Goal: Task Accomplishment & Management: Use online tool/utility

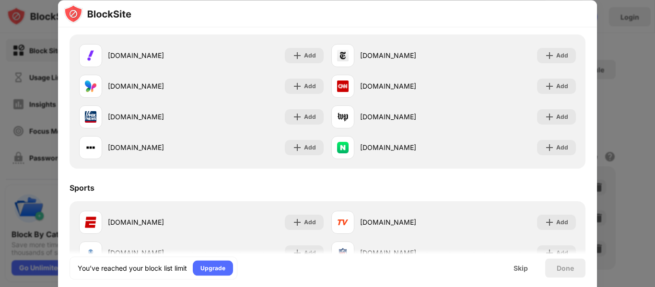
scroll to position [624, 0]
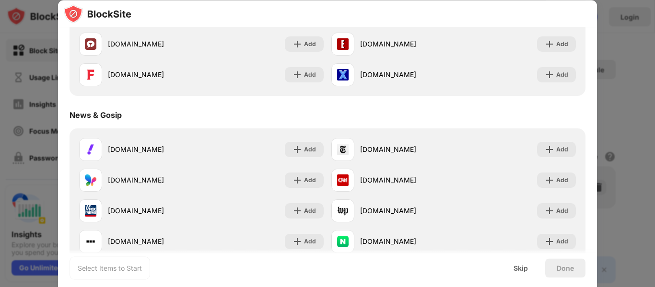
scroll to position [384, 0]
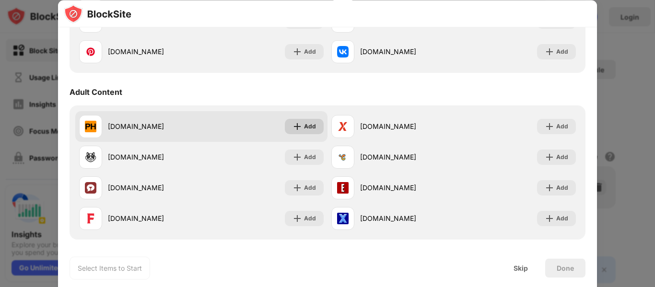
click at [305, 129] on div "Add" at bounding box center [310, 127] width 12 height 10
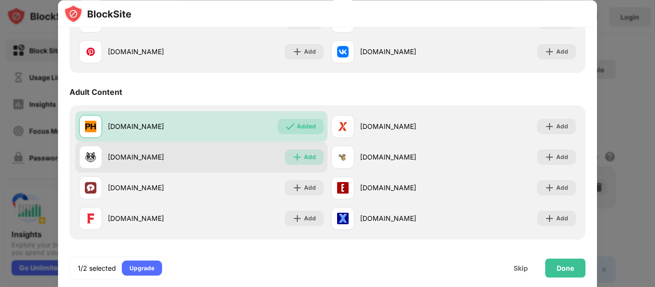
click at [304, 156] on div "Add" at bounding box center [310, 158] width 12 height 10
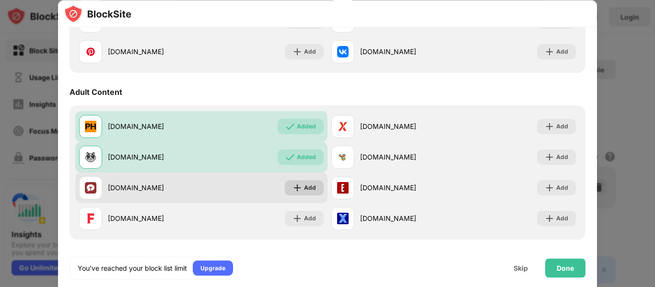
click at [298, 186] on img at bounding box center [298, 188] width 10 height 10
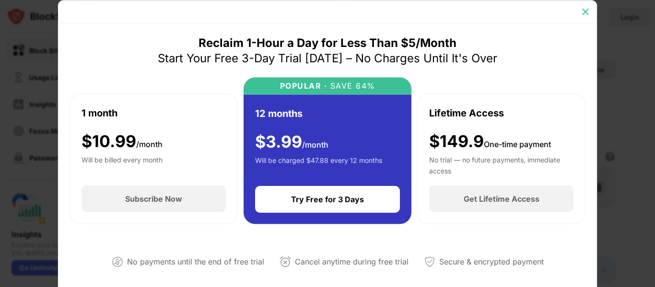
click at [587, 8] on img at bounding box center [586, 12] width 10 height 10
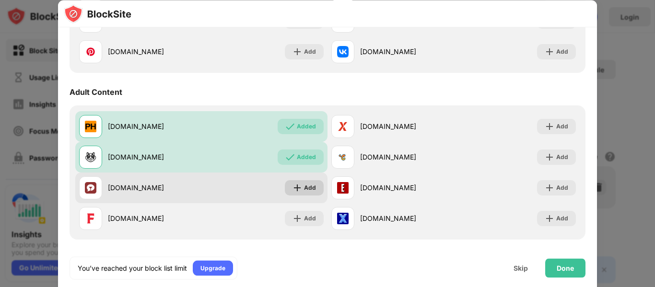
click at [293, 188] on img at bounding box center [298, 188] width 10 height 10
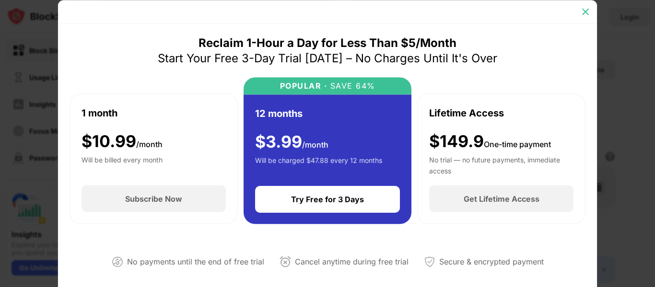
click at [587, 14] on img at bounding box center [586, 12] width 10 height 10
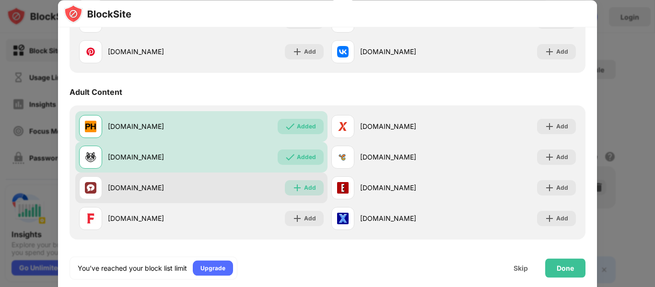
click at [294, 187] on img at bounding box center [298, 188] width 10 height 10
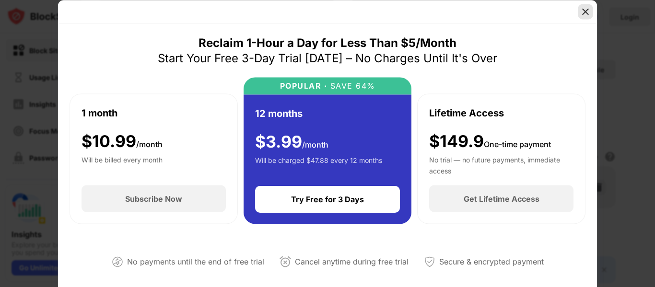
click at [587, 6] on div at bounding box center [585, 11] width 15 height 15
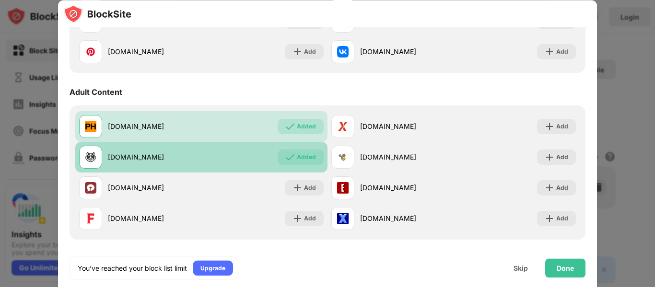
click at [308, 160] on div "Added" at bounding box center [306, 158] width 19 height 10
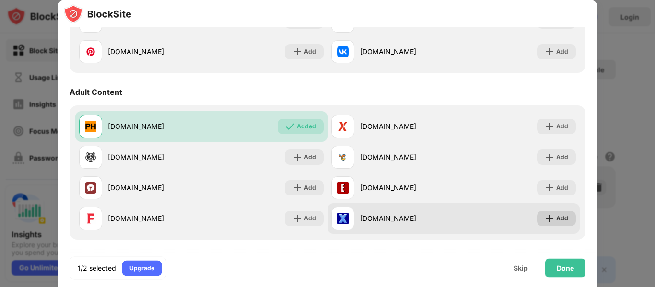
click at [556, 217] on div "Add" at bounding box center [562, 219] width 12 height 10
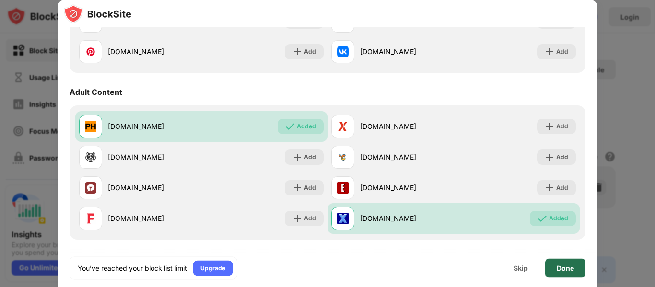
click at [559, 263] on div "Done" at bounding box center [565, 268] width 40 height 19
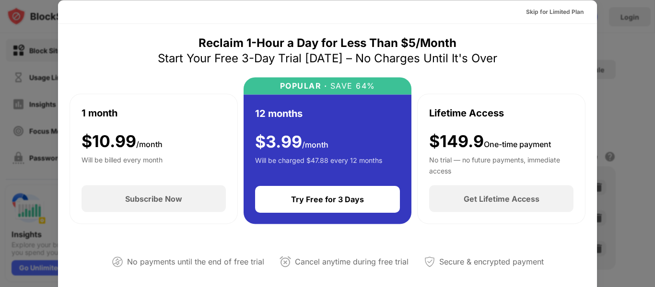
click at [653, 94] on div at bounding box center [327, 143] width 655 height 287
click at [559, 14] on div "Skip for Limited Plan" at bounding box center [555, 12] width 58 height 10
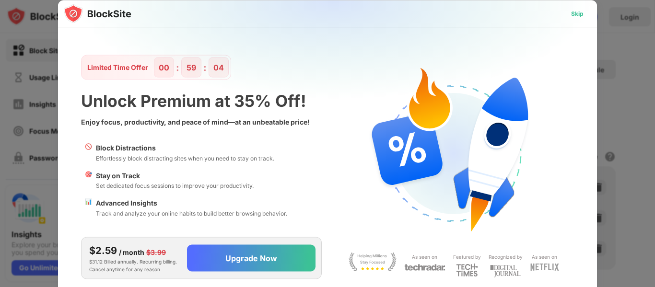
click at [579, 13] on div "Skip" at bounding box center [577, 14] width 12 height 10
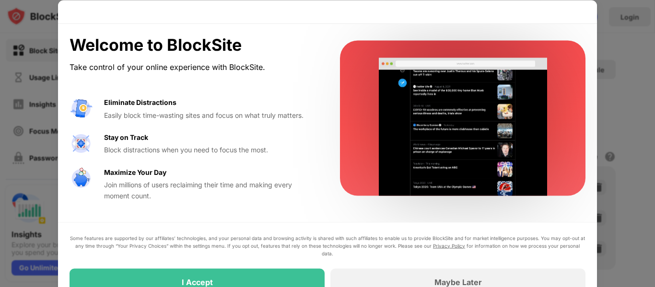
drag, startPoint x: 612, startPoint y: 102, endPoint x: 398, endPoint y: 5, distance: 235.3
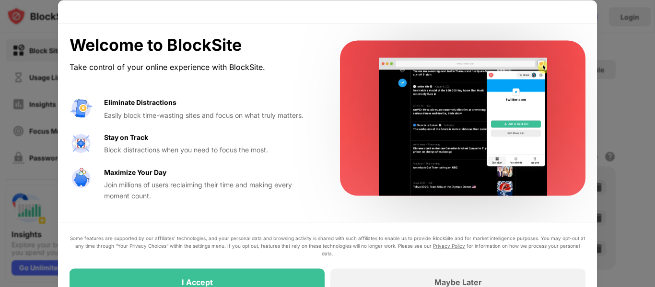
click at [611, 102] on div at bounding box center [327, 143] width 655 height 287
